Goal: Communication & Community: Answer question/provide support

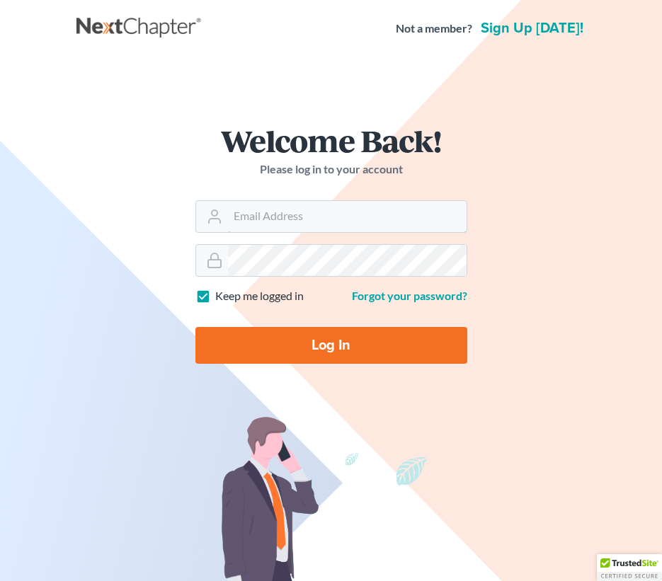
type input "[PERSON_NAME][EMAIL_ADDRESS][DOMAIN_NAME]"
click at [280, 340] on input "Log In" at bounding box center [331, 345] width 272 height 37
type input "Thinking..."
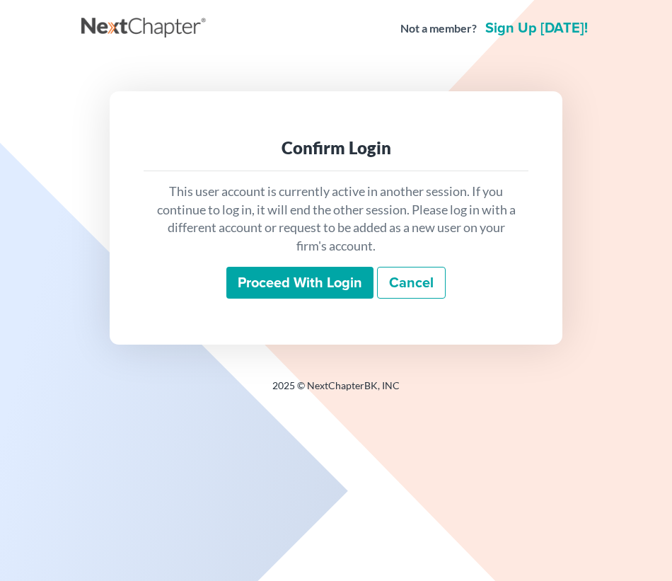
click at [328, 264] on div "This user account is currently active in another session. If you continue to lo…" at bounding box center [336, 240] width 385 height 139
click at [326, 283] on input "Proceed with login" at bounding box center [299, 283] width 147 height 33
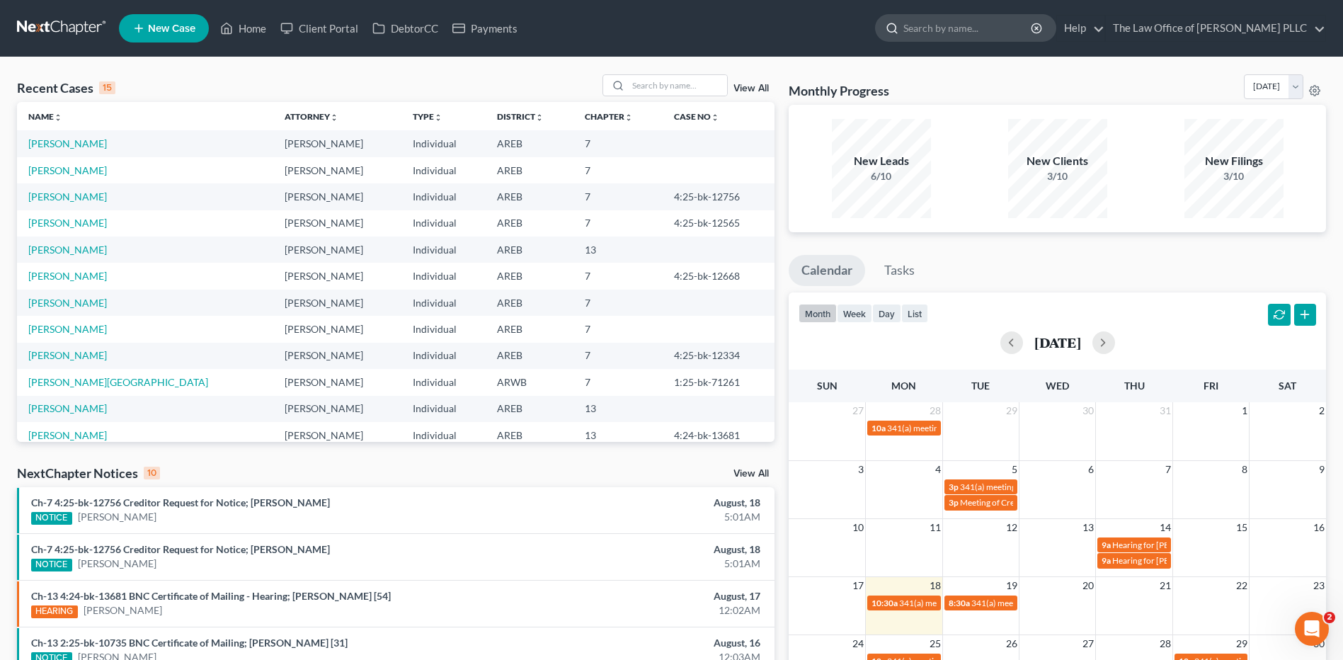
click at [672, 35] on input "search" at bounding box center [968, 28] width 130 height 26
type input "[PERSON_NAME]"
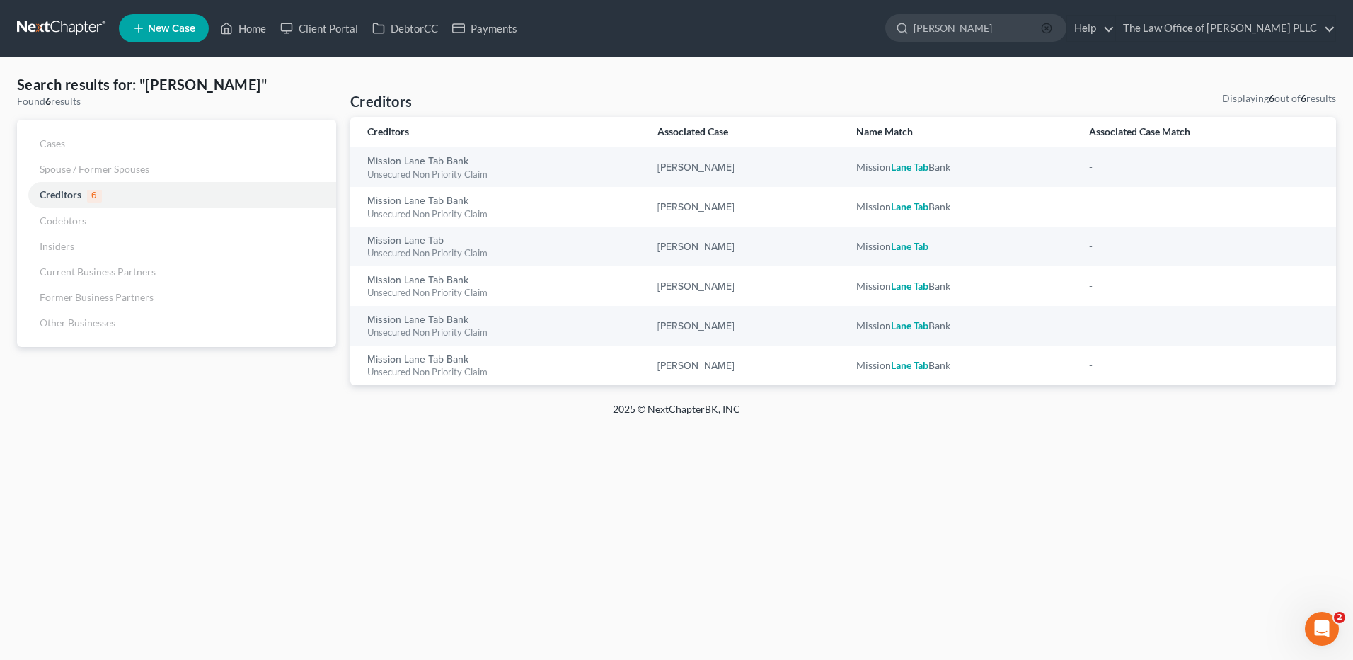
click at [672, 25] on icon "button" at bounding box center [1046, 28] width 11 height 11
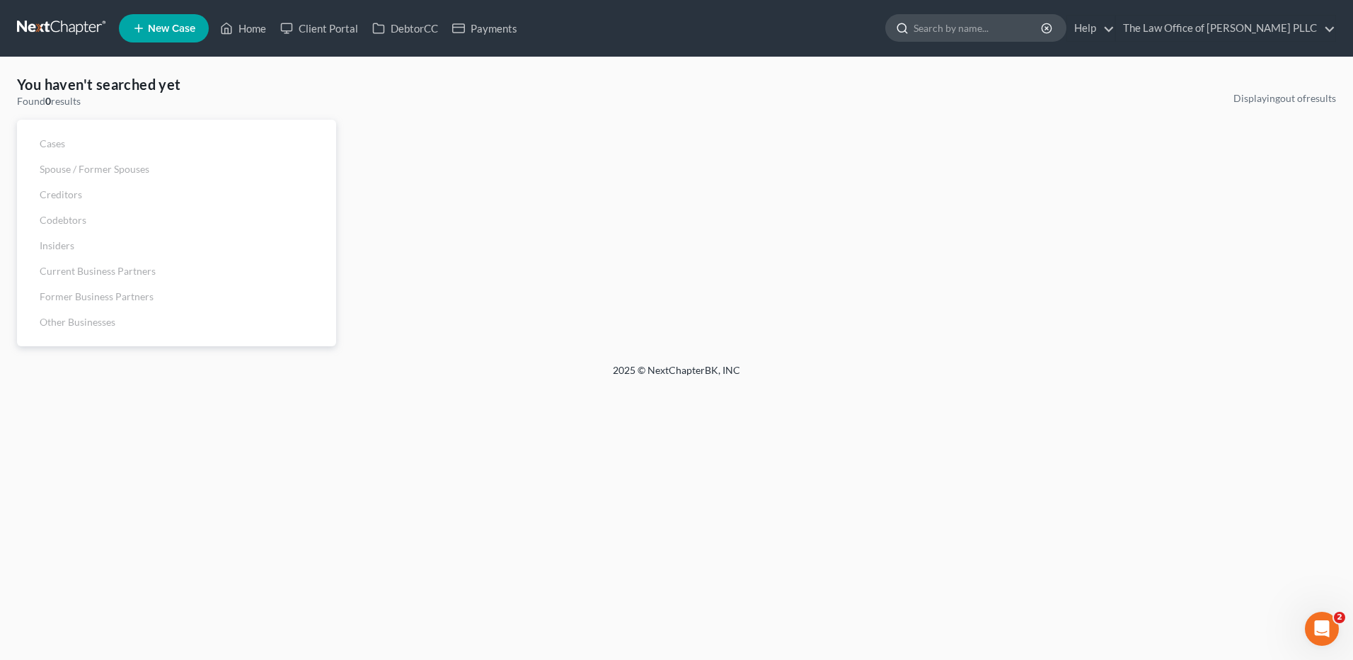
drag, startPoint x: 1009, startPoint y: 24, endPoint x: 912, endPoint y: 27, distance: 96.3
click at [672, 37] on input "search" at bounding box center [979, 28] width 130 height 26
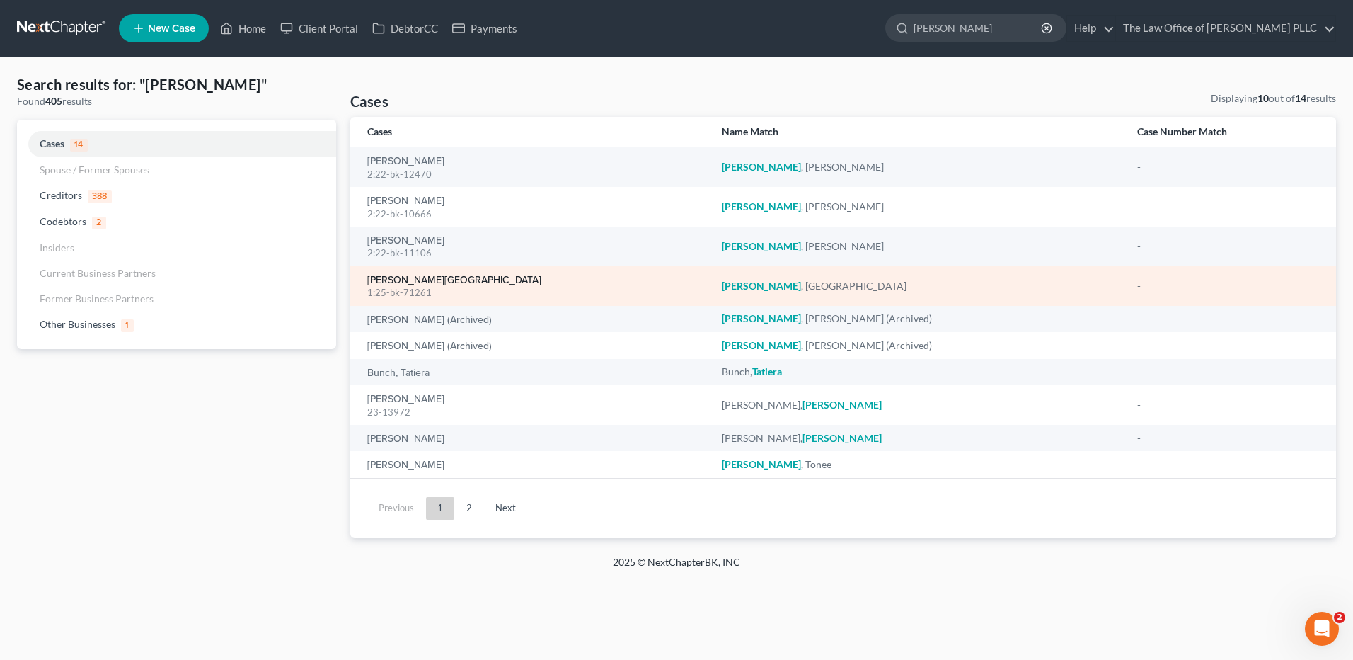
type input "Taylor"
click at [424, 278] on link "Taylor, Lakenya" at bounding box center [454, 280] width 174 height 10
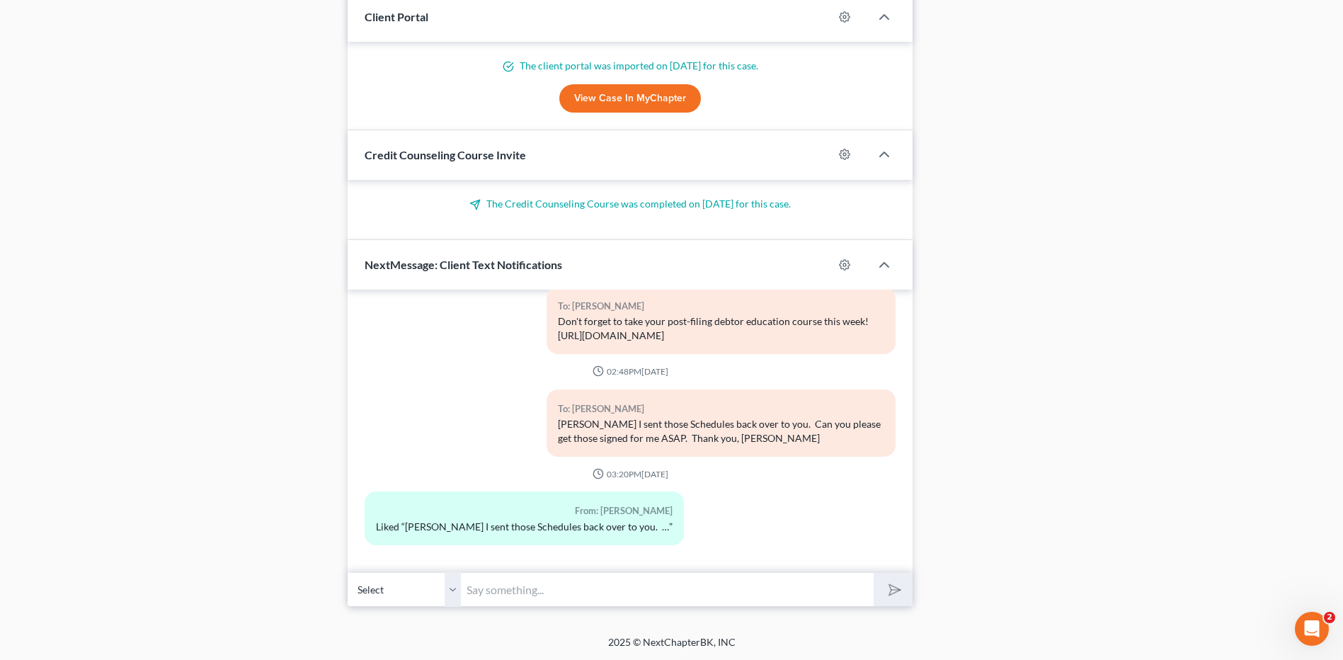
scroll to position [1633, 0]
click at [553, 580] on input "text" at bounding box center [667, 588] width 413 height 35
paste input "Notice of Chapter 7 Bankruptcy Case, Meeting of Creditors & Notice of Appointme…"
type input "Just a reminder about your Virtual Meeting of Creditors this morning at 9am."
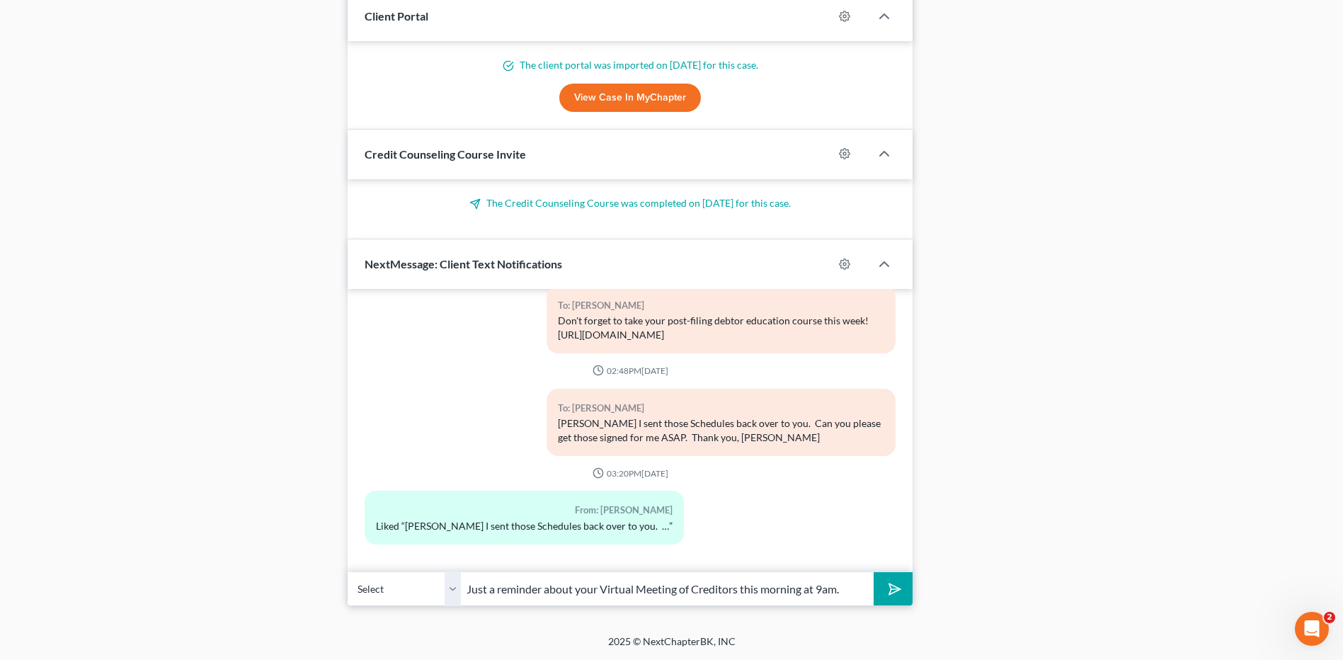
click at [672, 580] on icon "submit" at bounding box center [892, 589] width 20 height 20
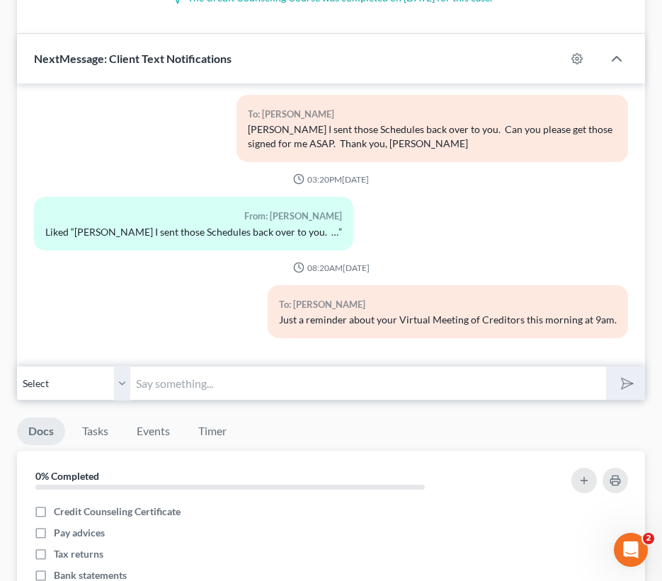
scroll to position [2058, 0]
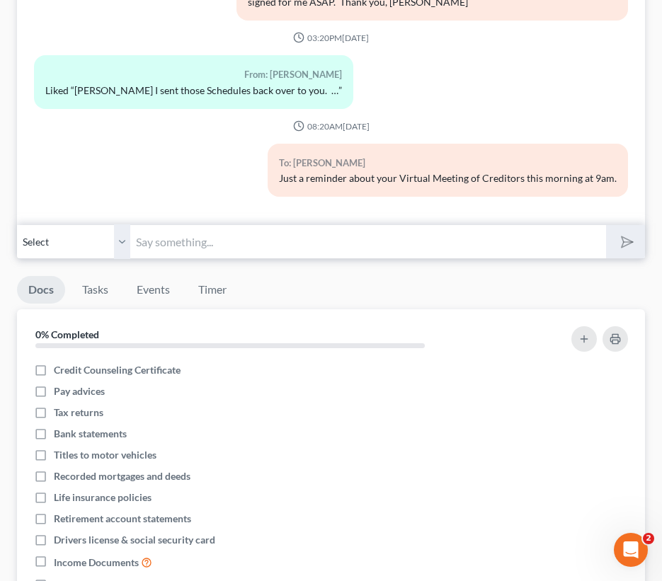
click at [155, 224] on input "text" at bounding box center [368, 241] width 476 height 35
type input "Also did you send us the tax information and W-2"
click at [622, 232] on icon "submit" at bounding box center [624, 242] width 20 height 20
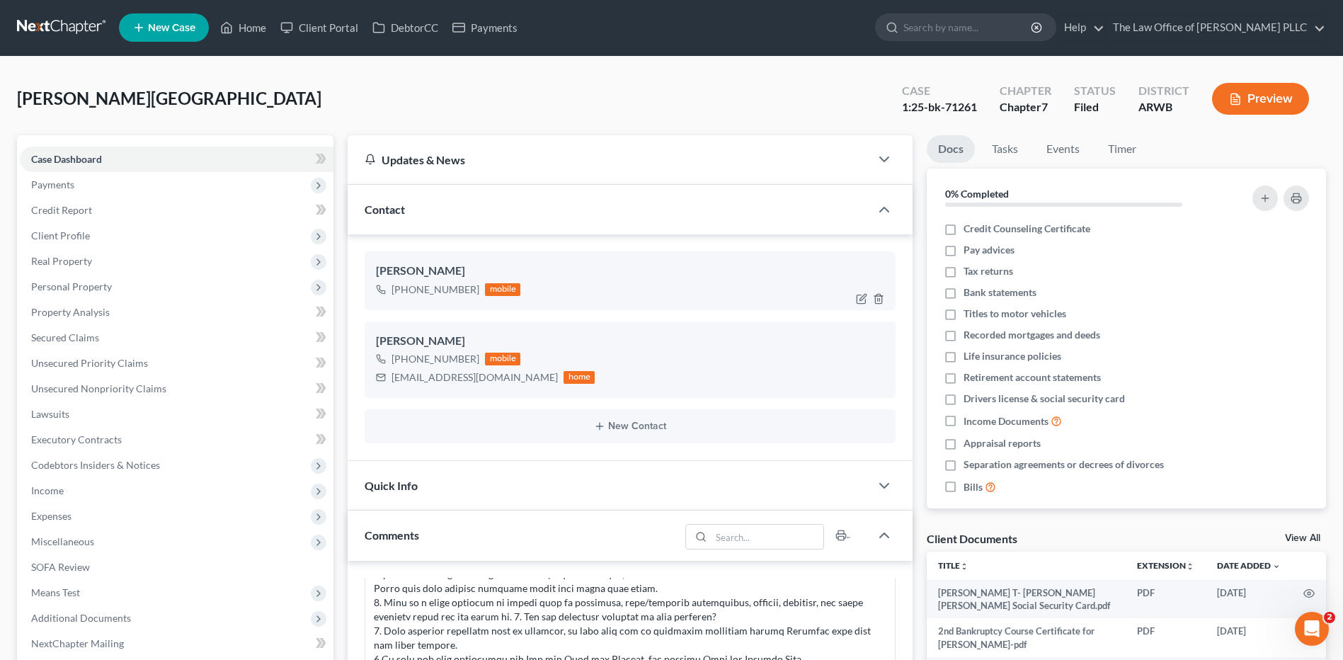
scroll to position [0, 0]
click at [672, 28] on input "search" at bounding box center [968, 28] width 130 height 26
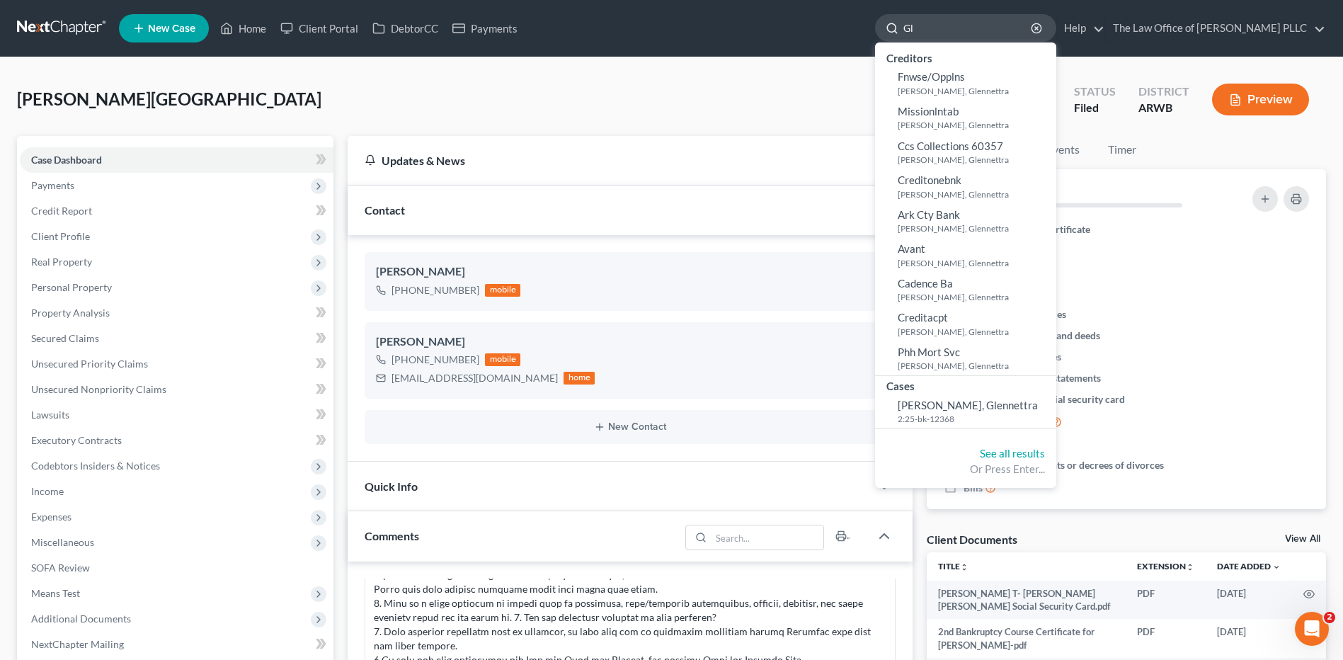
type input "G"
type input "Green"
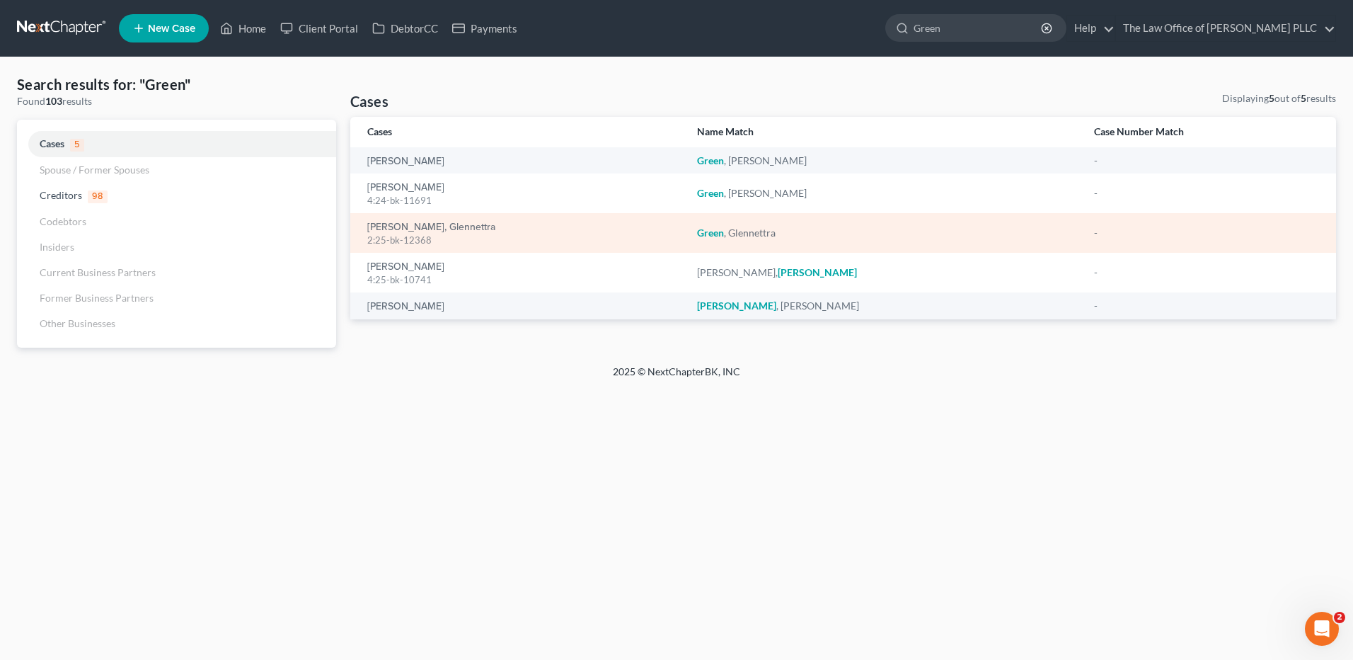
click at [415, 220] on div "Green, Glennettra 2:25-bk-12368" at bounding box center [520, 233] width 307 height 28
click at [425, 241] on div "2:25-bk-12368" at bounding box center [520, 240] width 307 height 13
click at [426, 224] on link "Green, Glennettra" at bounding box center [431, 227] width 128 height 10
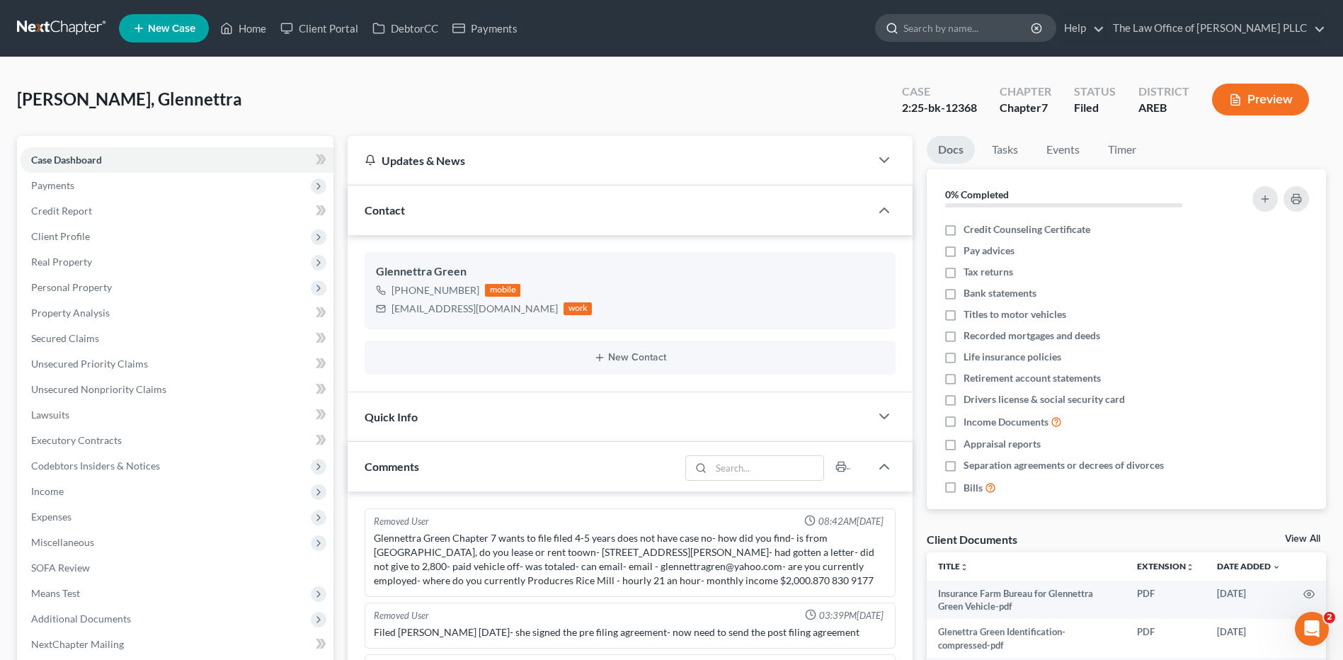
click at [672, 23] on input "search" at bounding box center [968, 28] width 130 height 26
type input "Taylor"
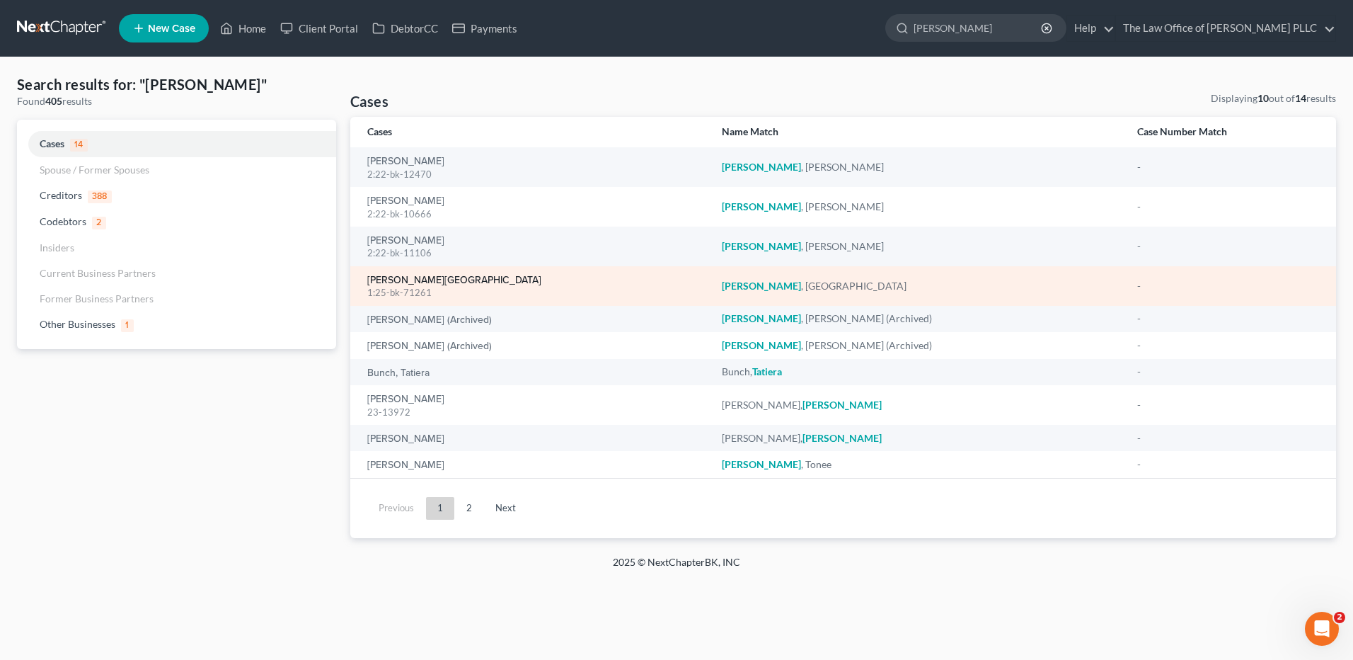
click at [418, 285] on link "Taylor, Lakenya" at bounding box center [454, 280] width 174 height 10
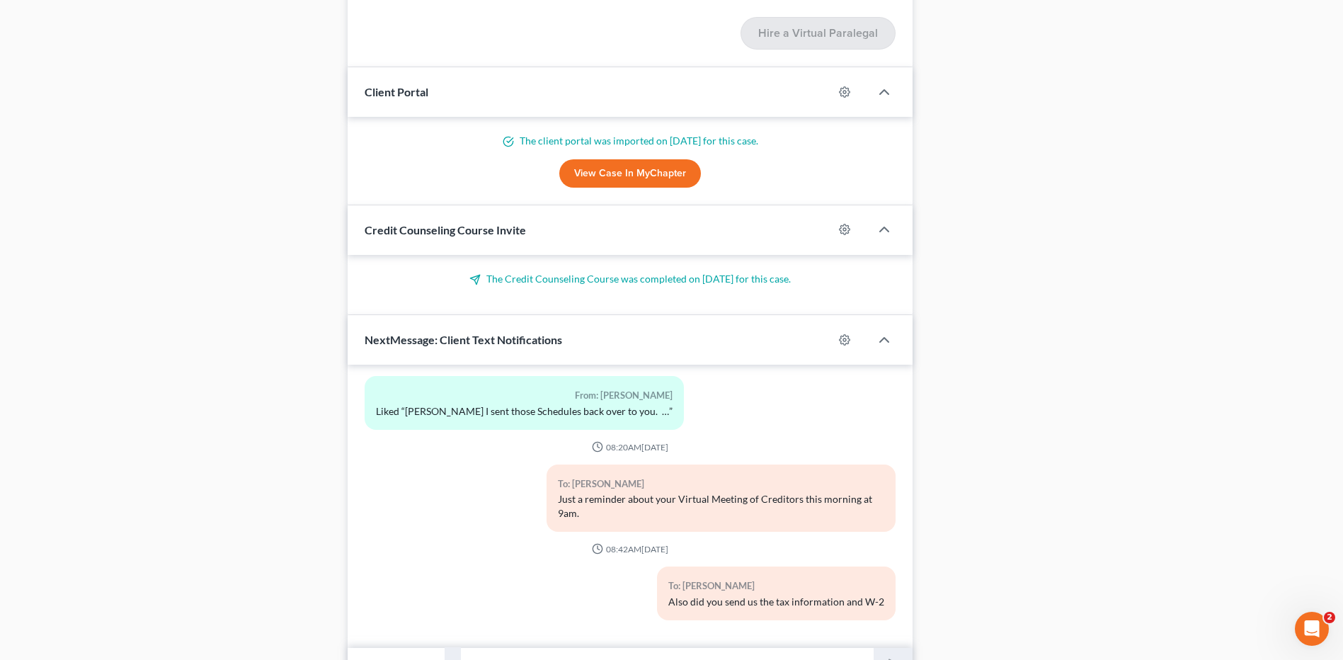
scroll to position [1633, 0]
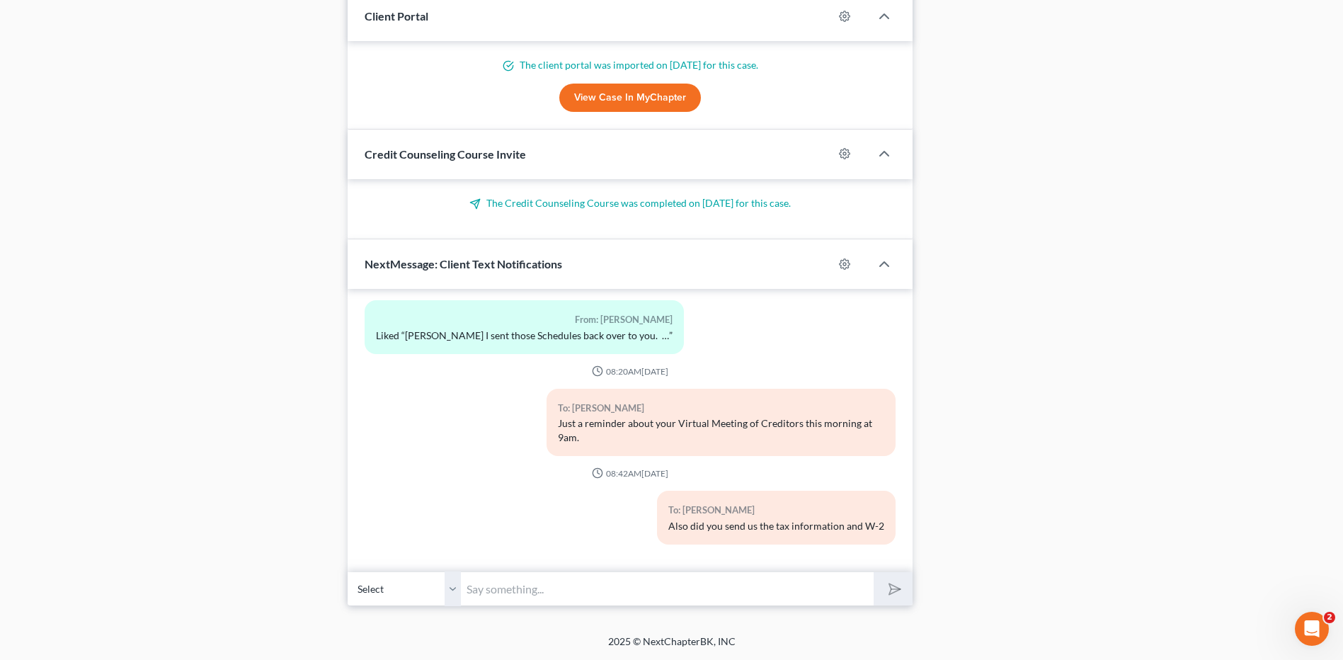
drag, startPoint x: 780, startPoint y: 503, endPoint x: 767, endPoint y: 528, distance: 28.2
click at [672, 524] on div "Also did you send us the tax information and W-2" at bounding box center [776, 526] width 216 height 14
drag, startPoint x: 767, startPoint y: 528, endPoint x: 660, endPoint y: 596, distance: 126.1
click at [660, 580] on input "text" at bounding box center [667, 588] width 413 height 35
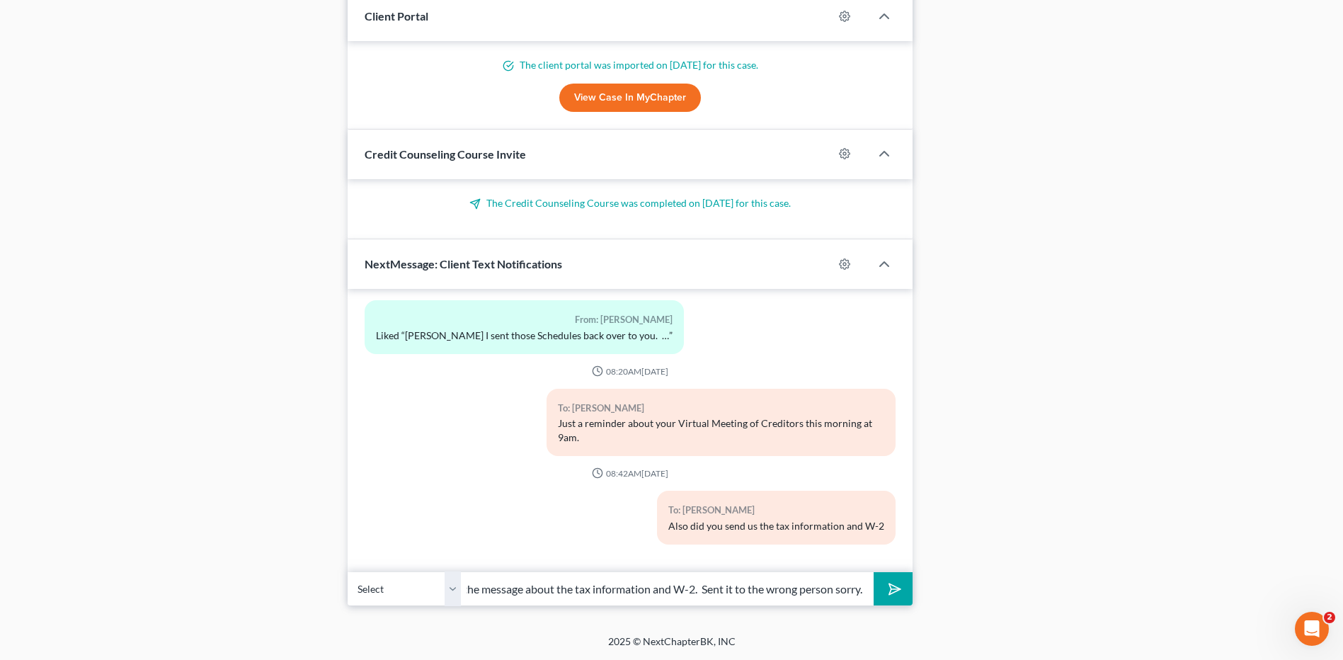
scroll to position [0, 47]
type input "Ignore the message about the tax information and W-2. Sent it to the wrong pers…"
click at [672, 572] on button "submit" at bounding box center [892, 588] width 39 height 33
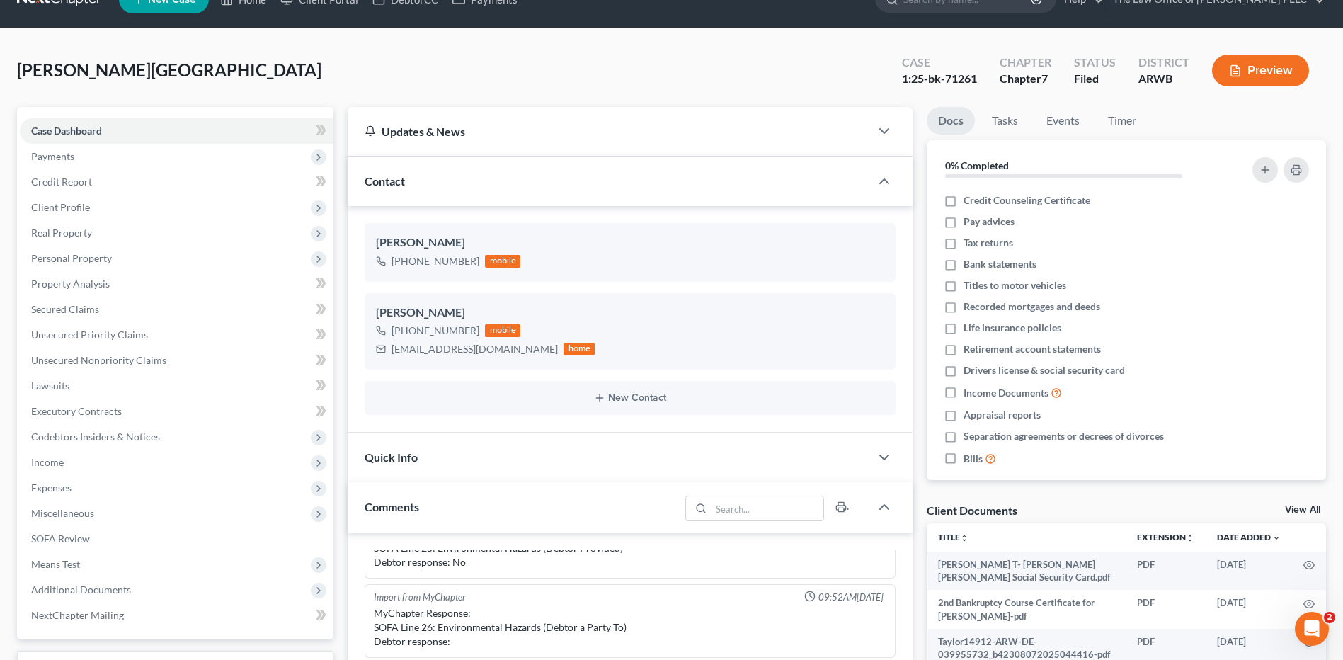
scroll to position [0, 0]
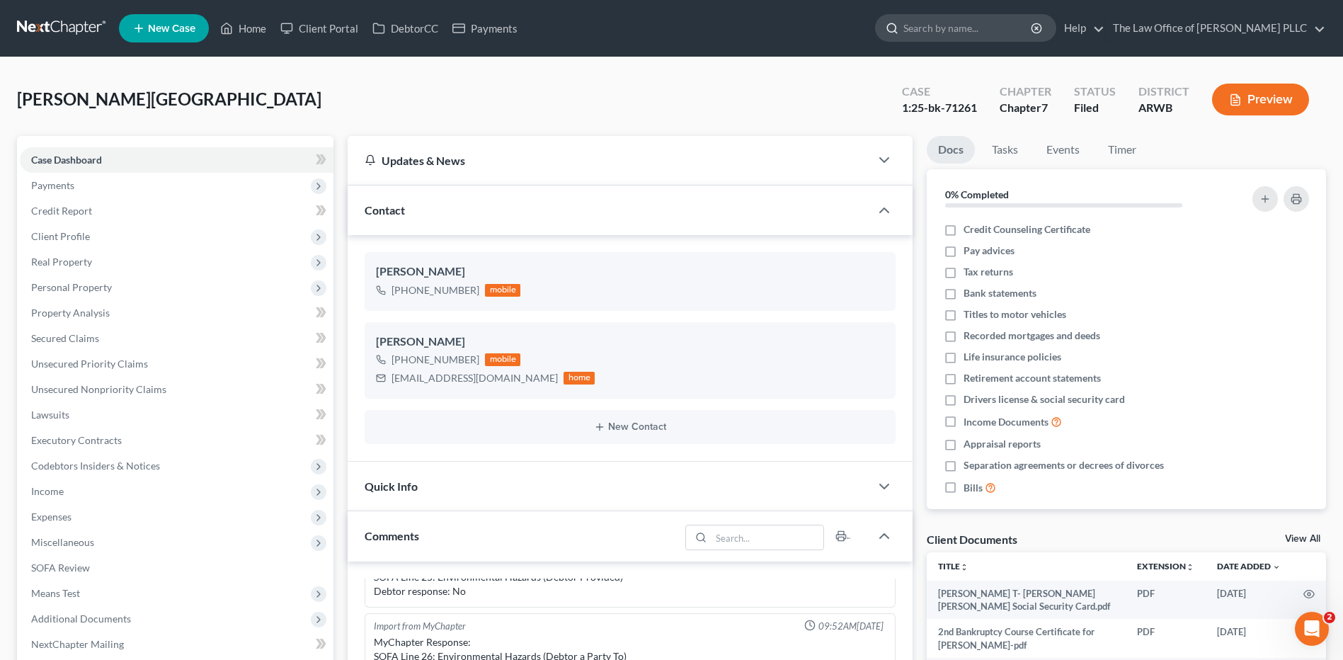
click at [672, 23] on input "search" at bounding box center [968, 28] width 130 height 26
type input "green"
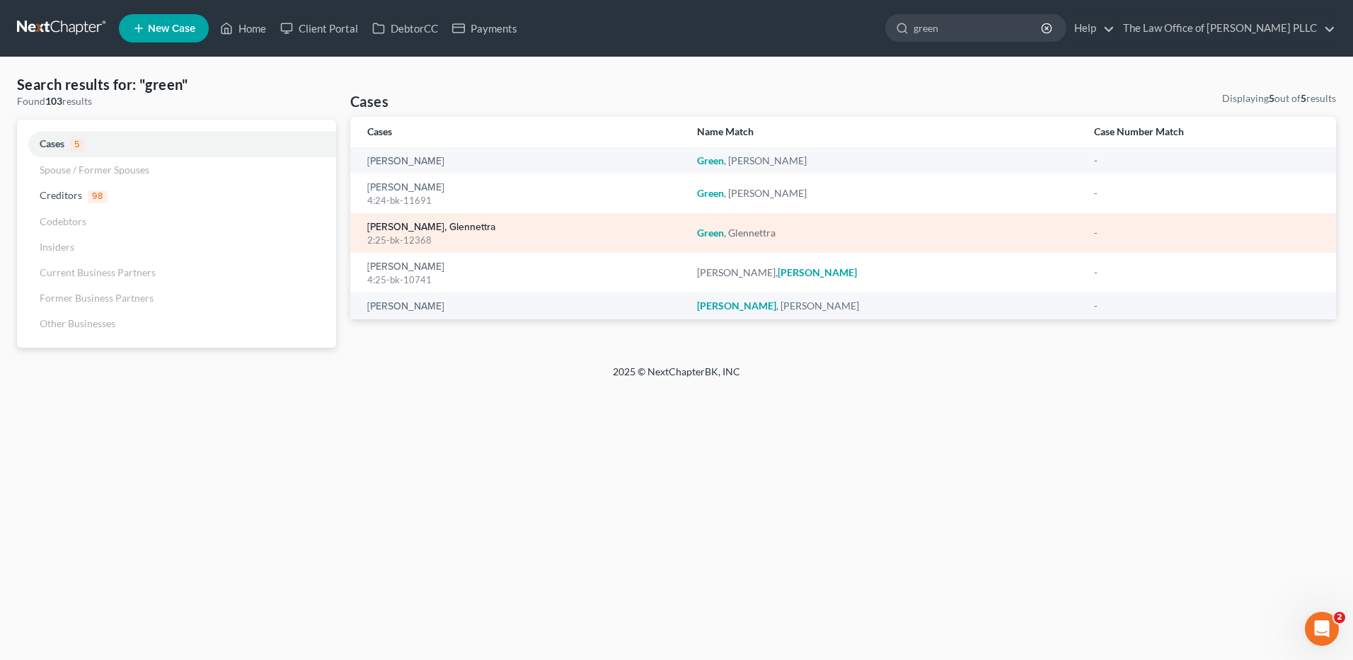
click at [402, 223] on link "Green, Glennettra" at bounding box center [431, 227] width 128 height 10
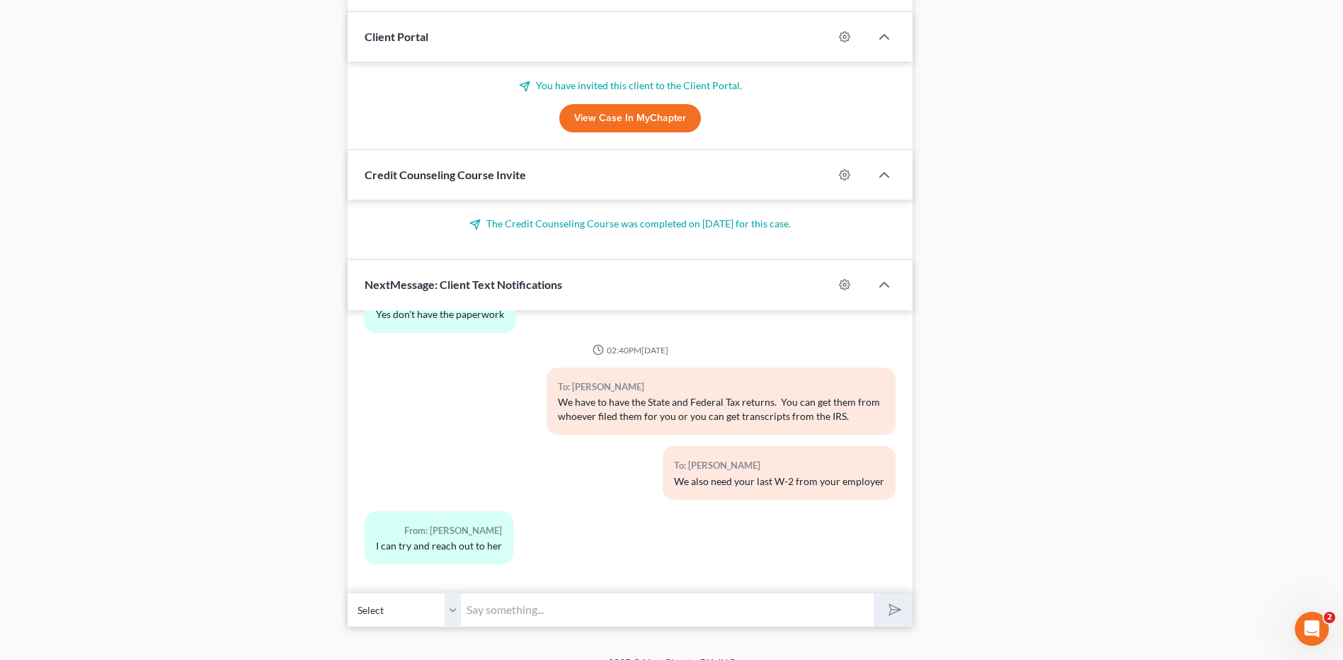
scroll to position [909, 0]
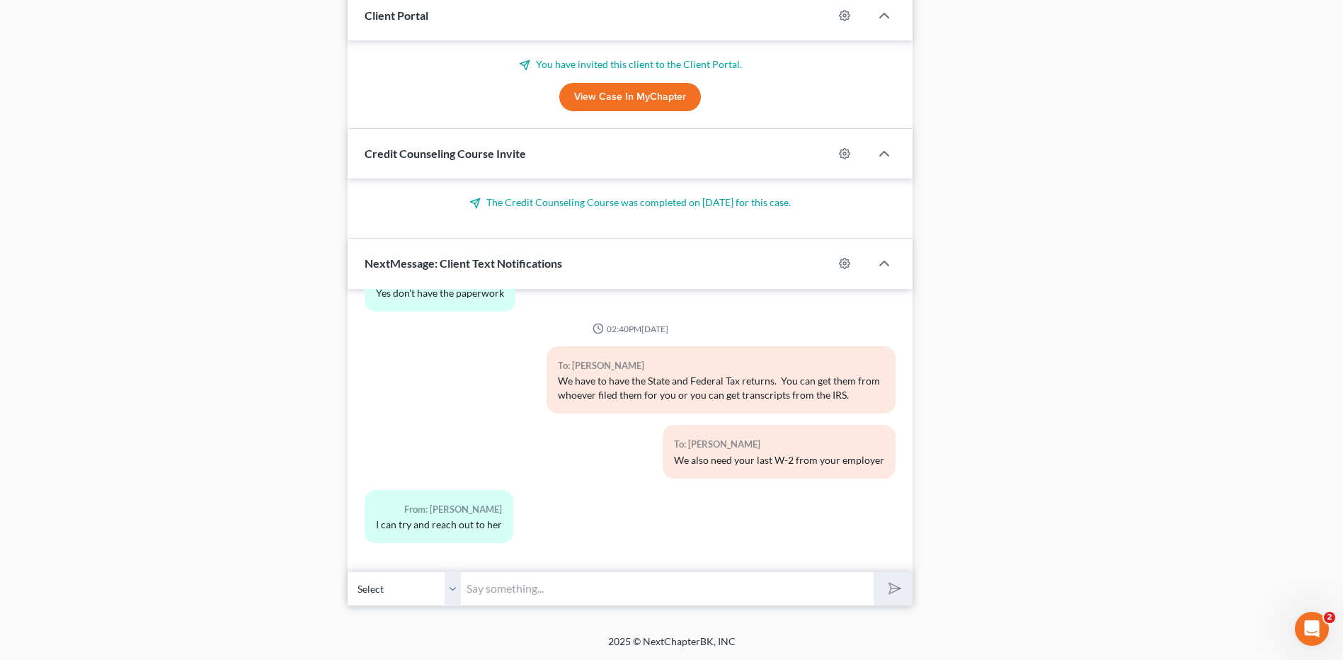
click at [520, 565] on div "04:33PM, 03/26/2025 To: Glennettra Green Hi Mrs. Green. We need you to complete…" at bounding box center [630, 430] width 565 height 283
click at [581, 580] on input "text" at bounding box center [667, 588] width 413 height 35
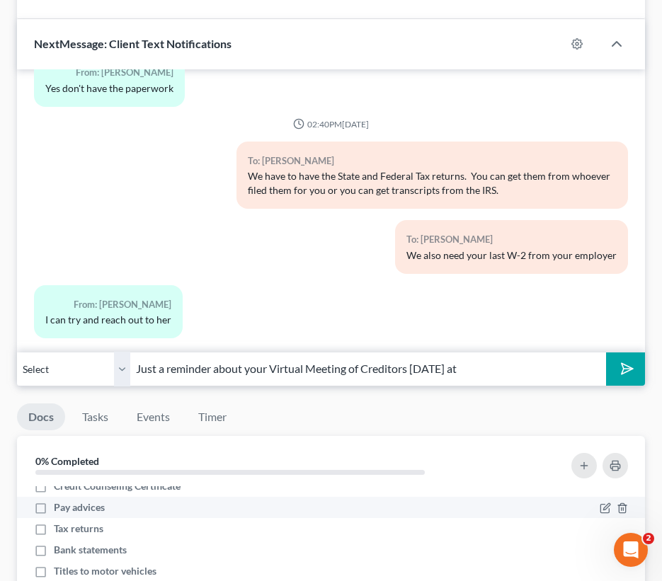
scroll to position [13, 0]
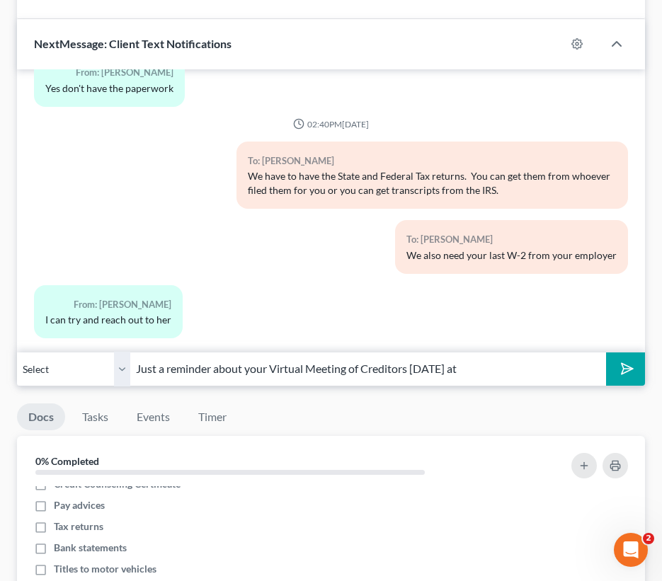
click at [477, 352] on input "Just a reminder about your Virtual Meeting of Creditors today at" at bounding box center [368, 369] width 476 height 35
type input "Just a reminder about your Virtual Meeting of Creditors today at 10:30"
click at [606, 352] on button "submit" at bounding box center [625, 368] width 39 height 33
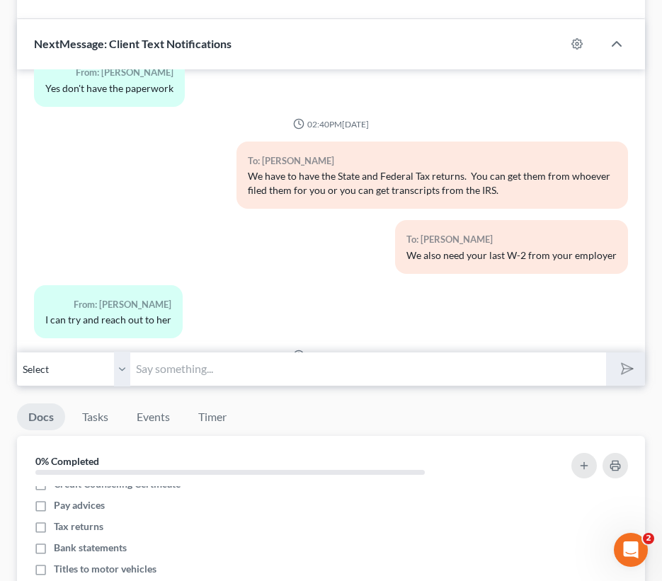
scroll to position [3917, 0]
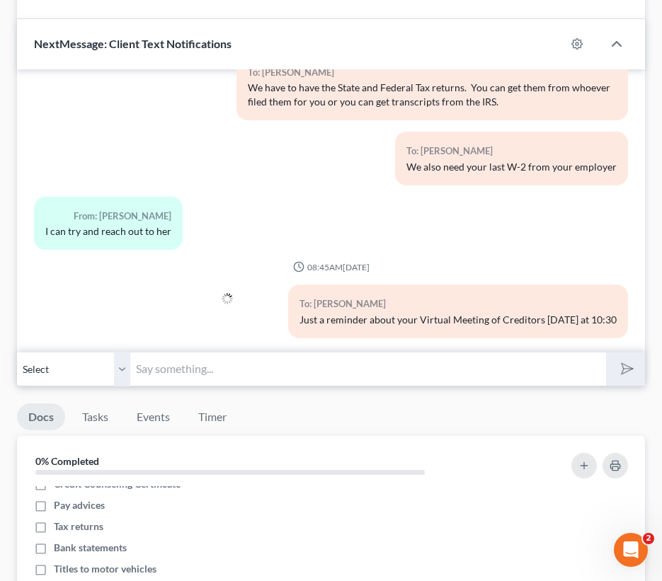
click at [324, 352] on input "text" at bounding box center [368, 369] width 476 height 35
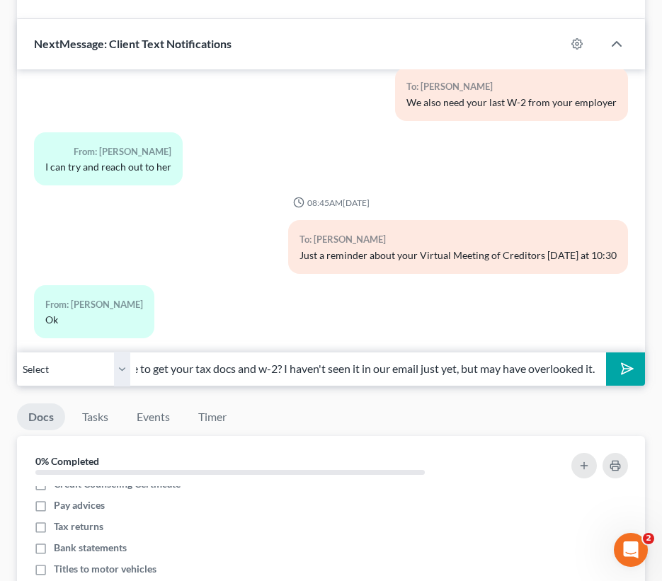
scroll to position [0, 74]
type input "Were you able to get your tax docs and w-2? I haven't seen it in our email just…"
click at [606, 352] on button "submit" at bounding box center [625, 368] width 39 height 33
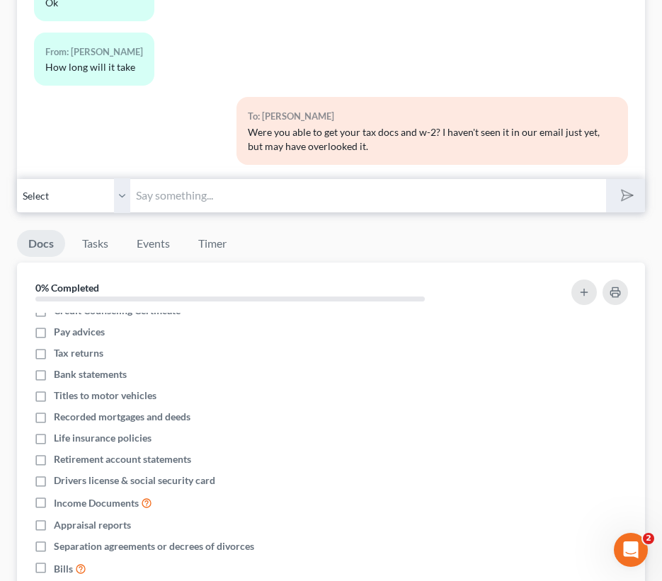
scroll to position [1333, 0]
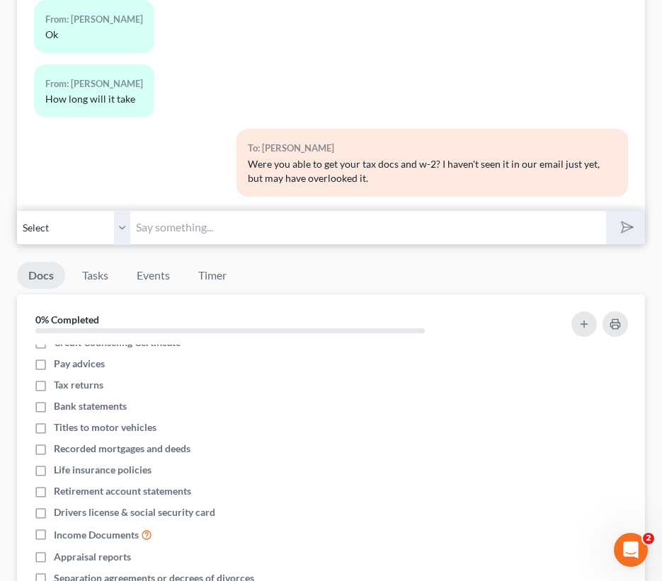
click at [196, 210] on input "text" at bounding box center [368, 227] width 476 height 35
type input "t"
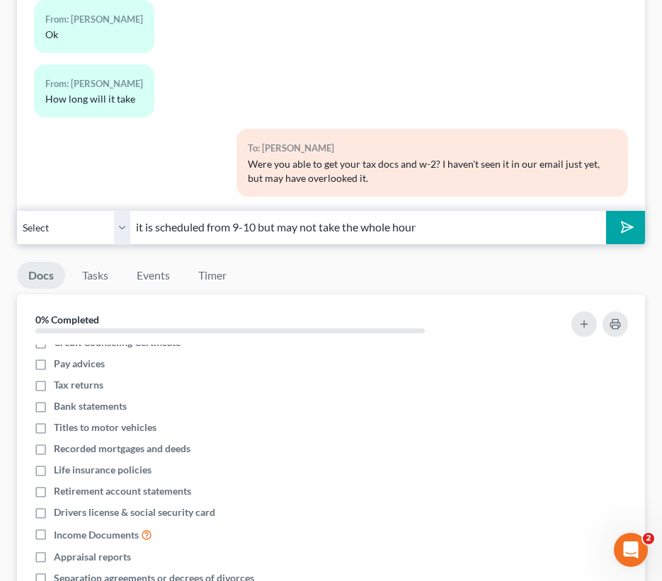
type input "it is scheduled from 9-10 but may not take the whole hour"
click at [606, 211] on button "submit" at bounding box center [625, 227] width 39 height 33
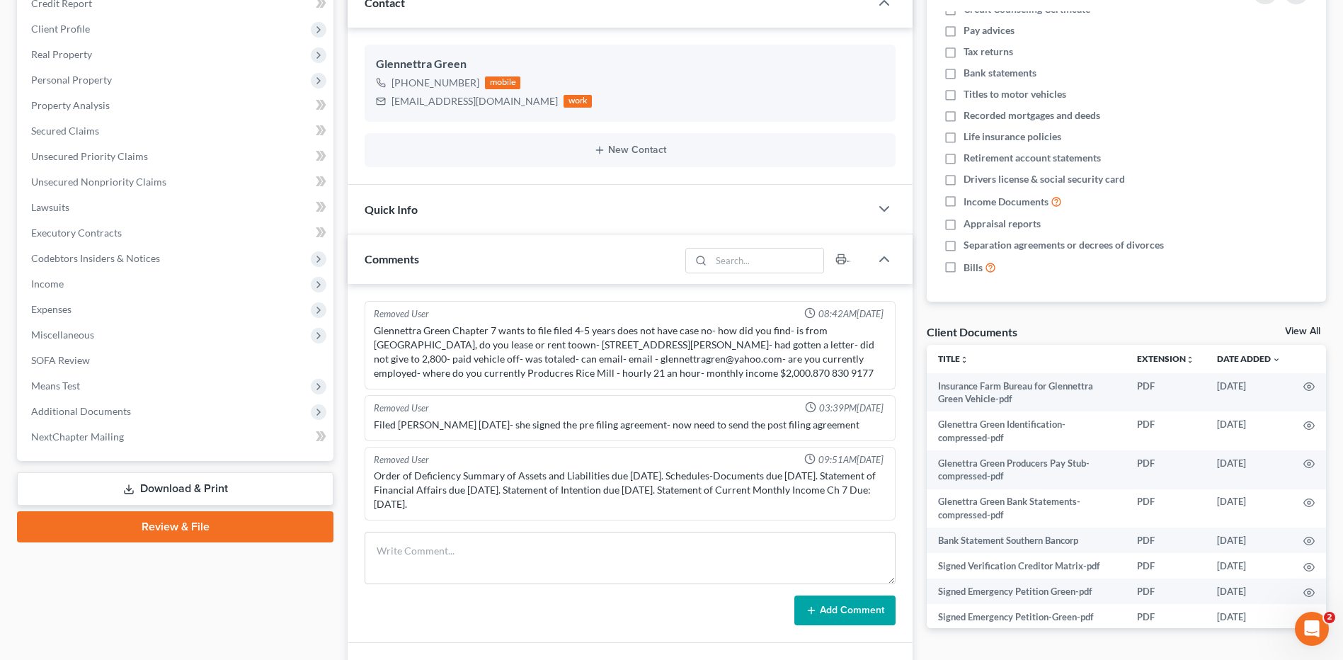
scroll to position [185, 0]
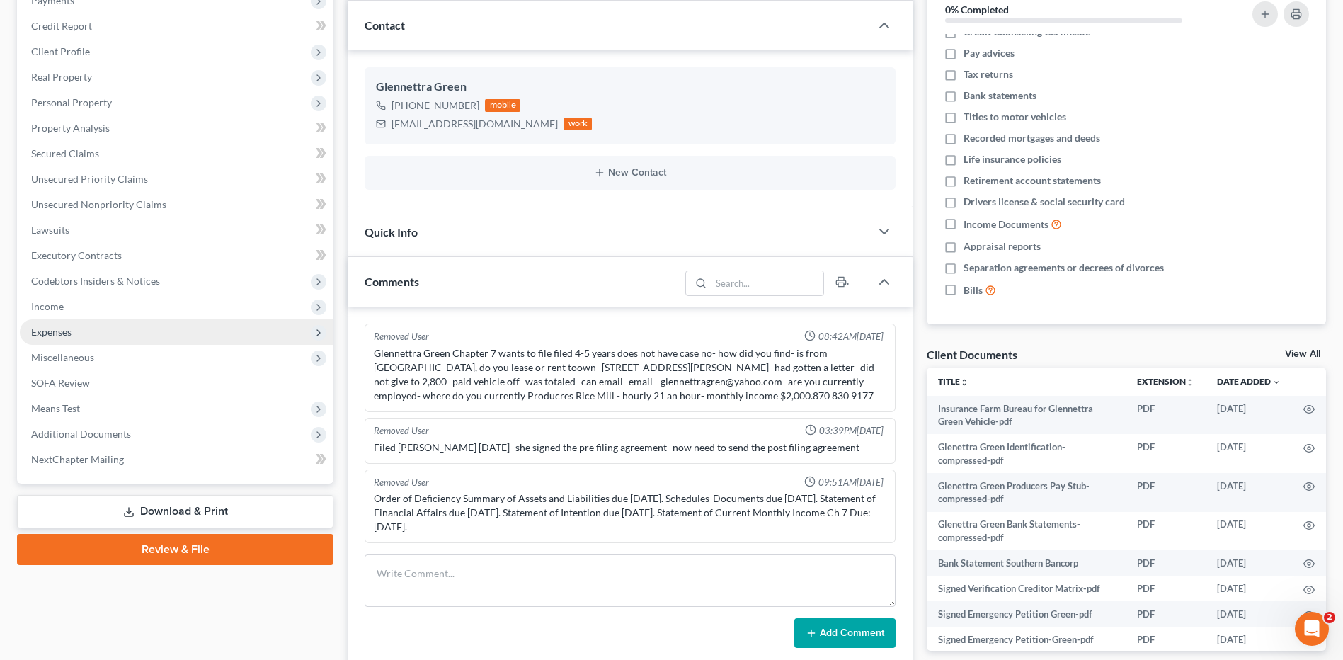
click at [58, 335] on span "Expenses" at bounding box center [51, 332] width 40 height 12
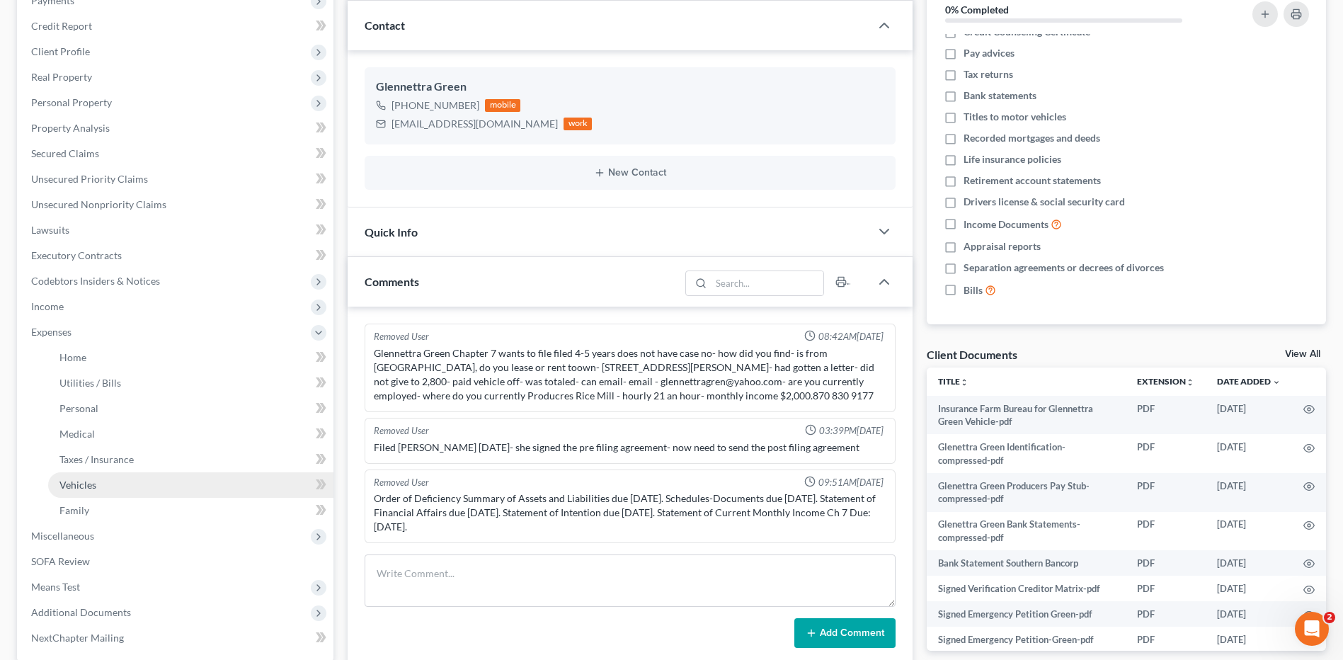
click at [96, 488] on link "Vehicles" at bounding box center [190, 484] width 285 height 25
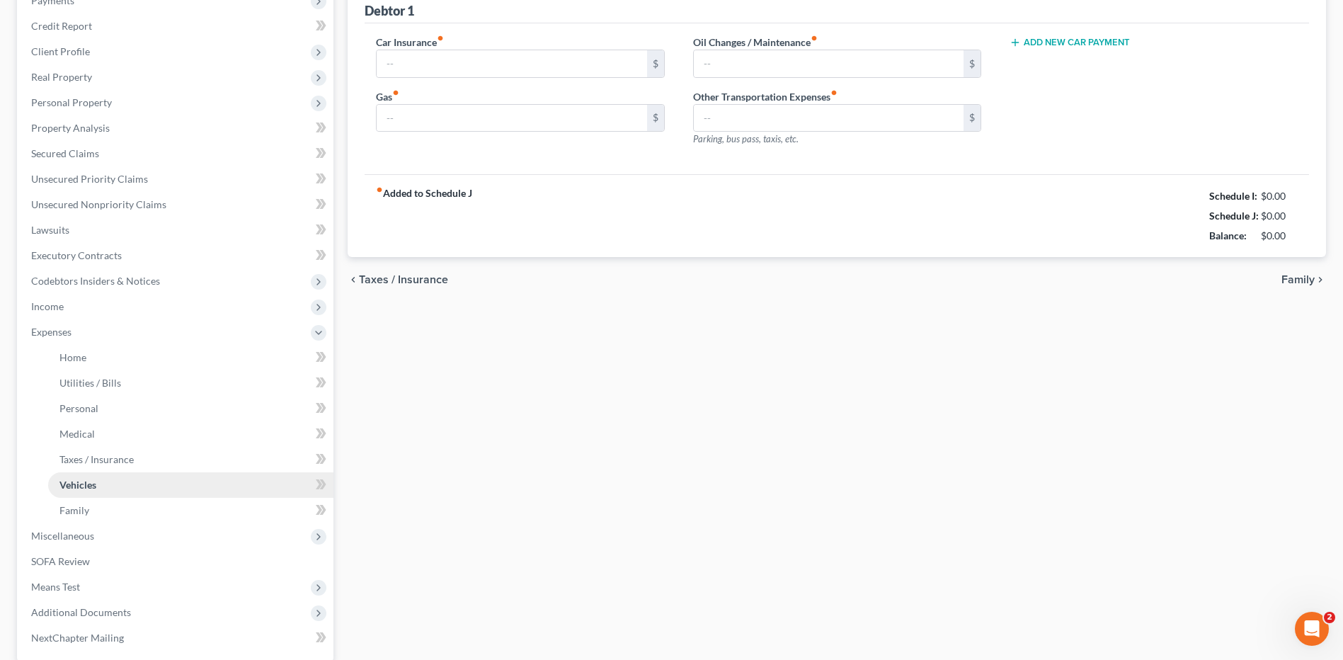
type input "600.00"
type input "200.00"
type input "0.00"
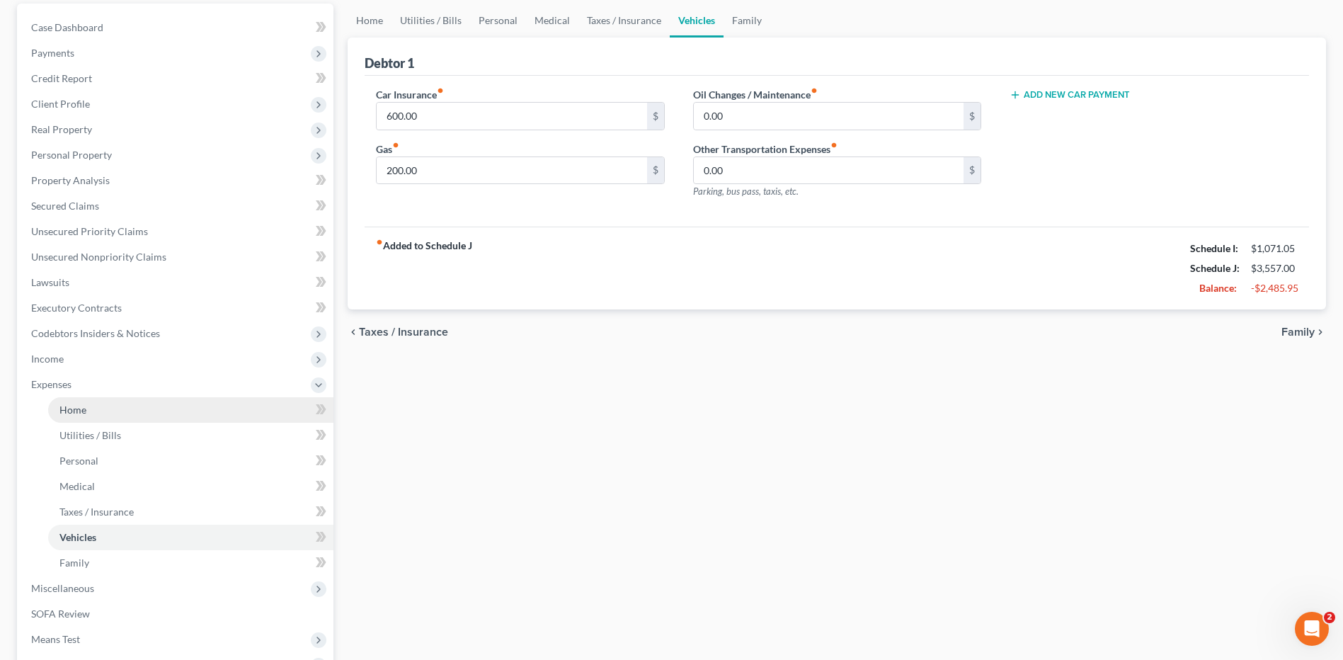
scroll to position [71, 0]
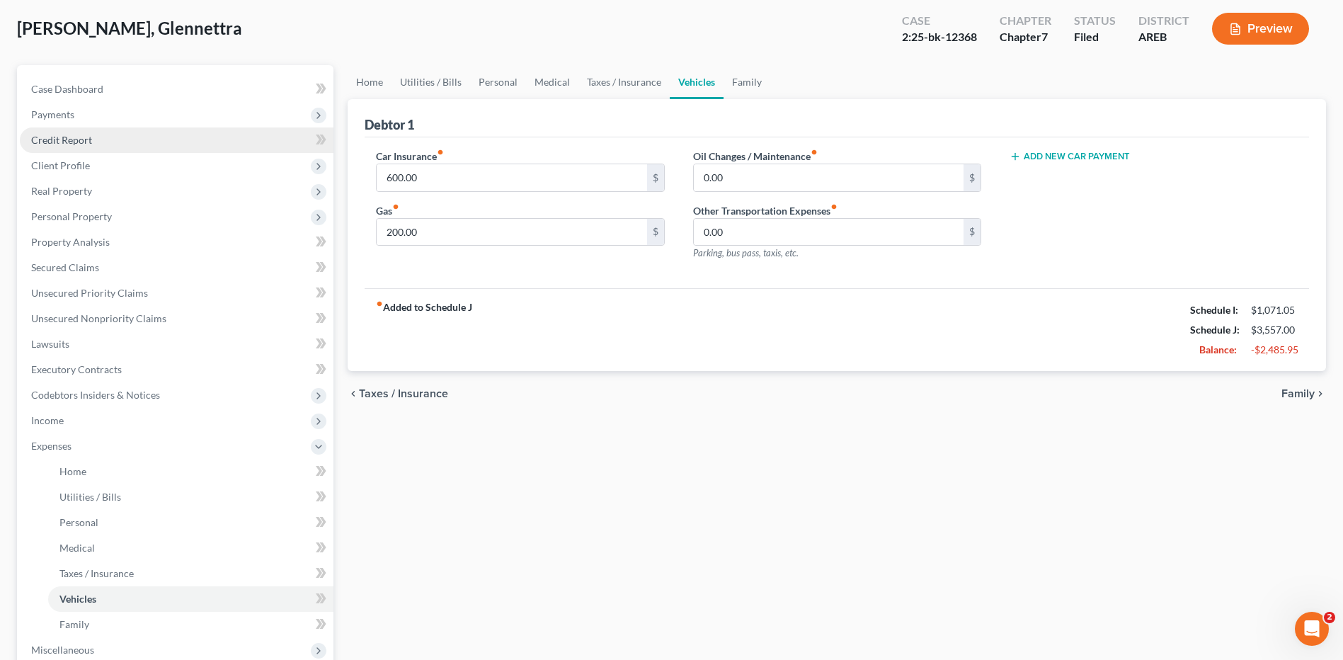
click at [83, 146] on link "Credit Report" at bounding box center [177, 139] width 314 height 25
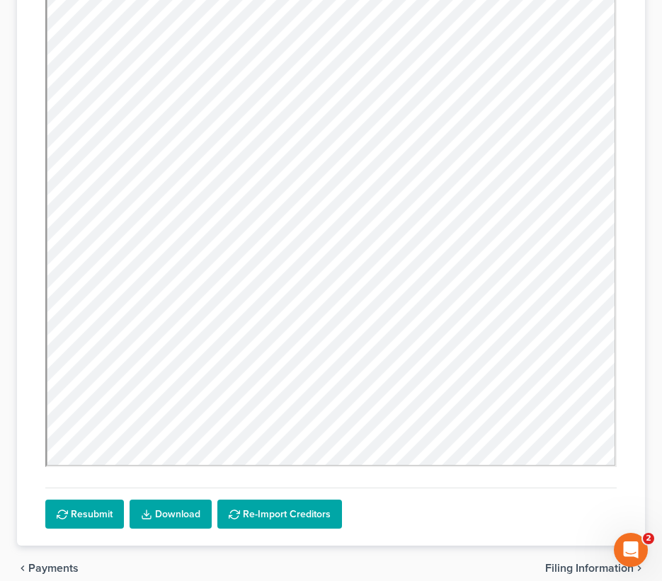
scroll to position [392, 0]
